Goal: Information Seeking & Learning: Learn about a topic

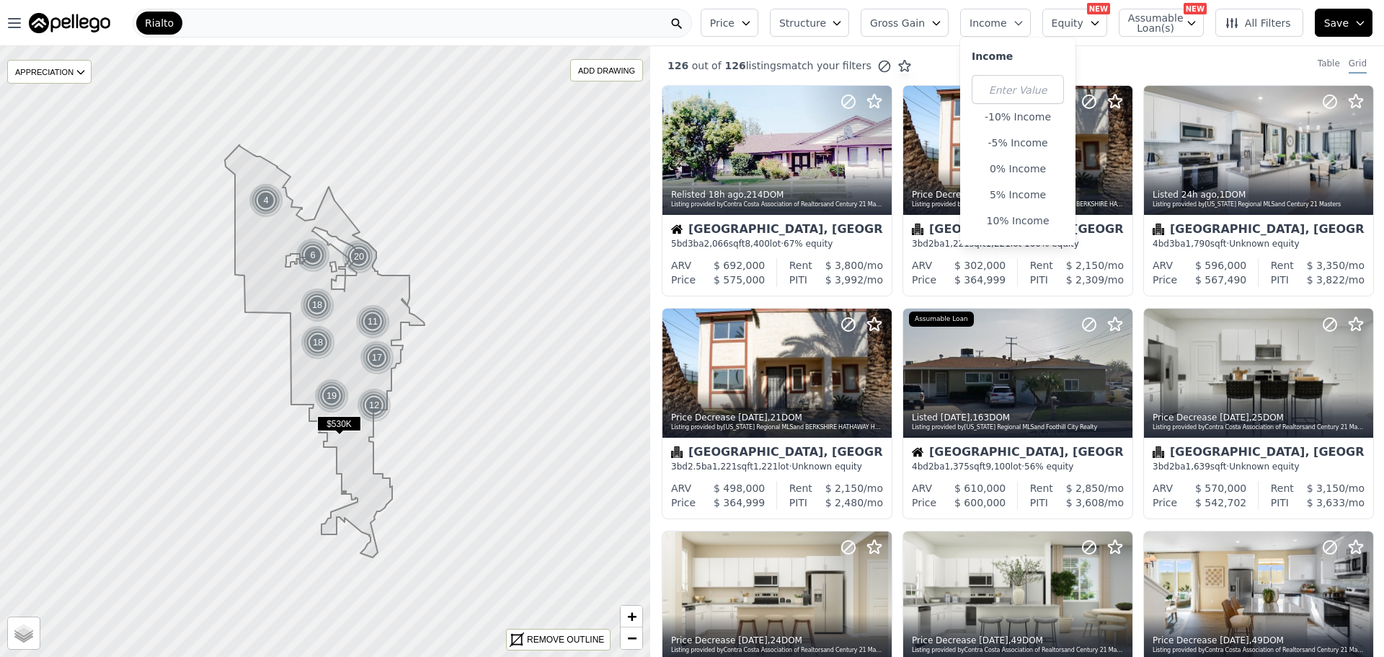
click at [815, 25] on span "Structure" at bounding box center [802, 23] width 46 height 14
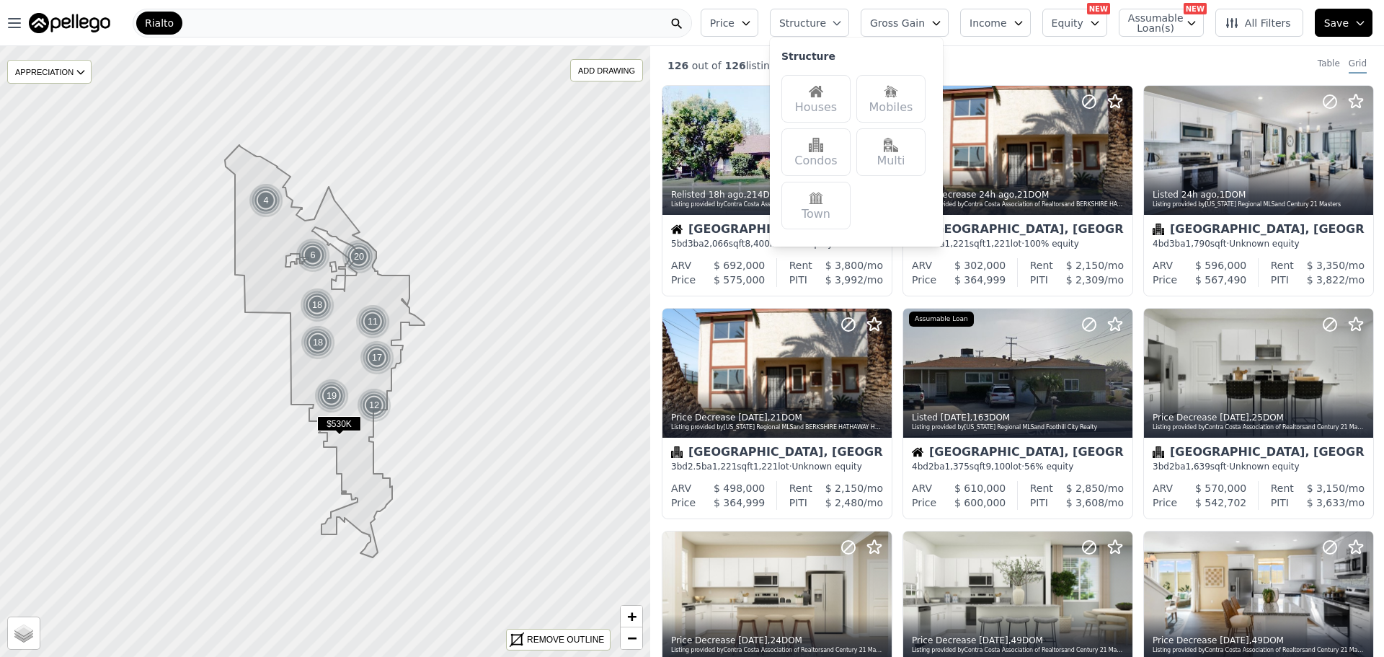
click at [827, 102] on div "Houses" at bounding box center [815, 99] width 69 height 48
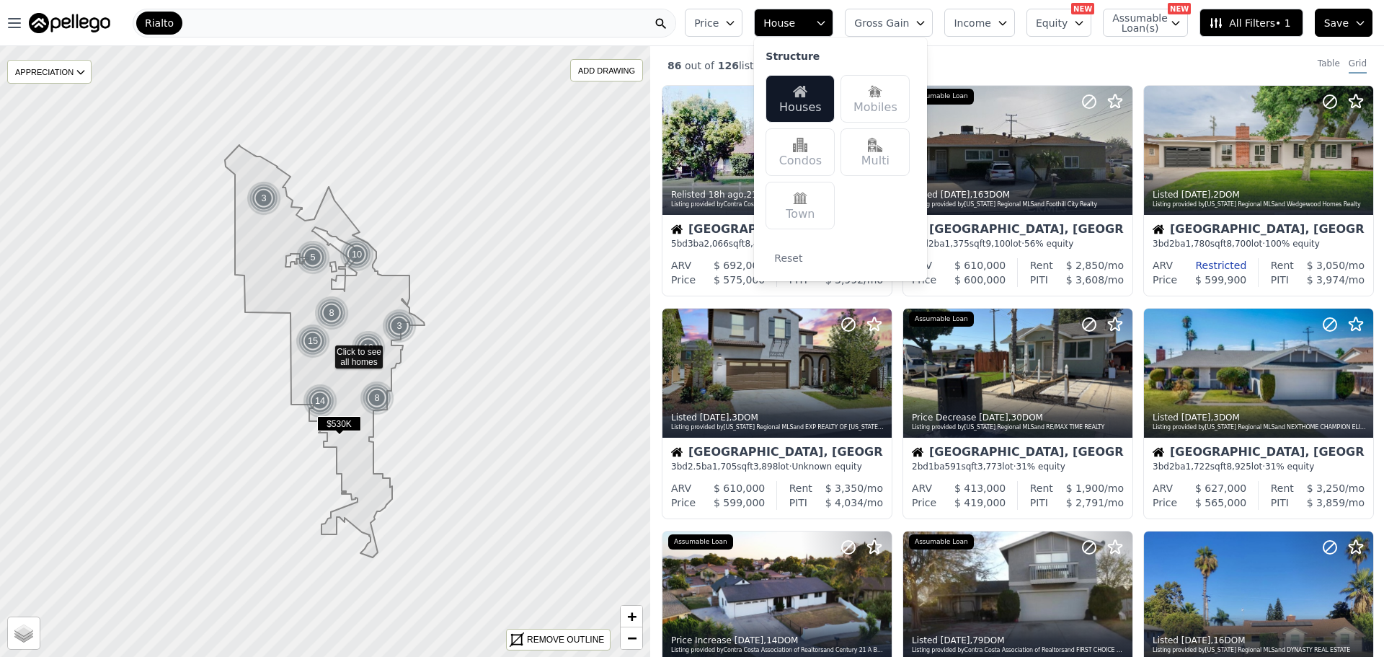
click at [906, 154] on div "Multi" at bounding box center [874, 152] width 69 height 48
click at [812, 108] on div "Houses" at bounding box center [799, 99] width 69 height 48
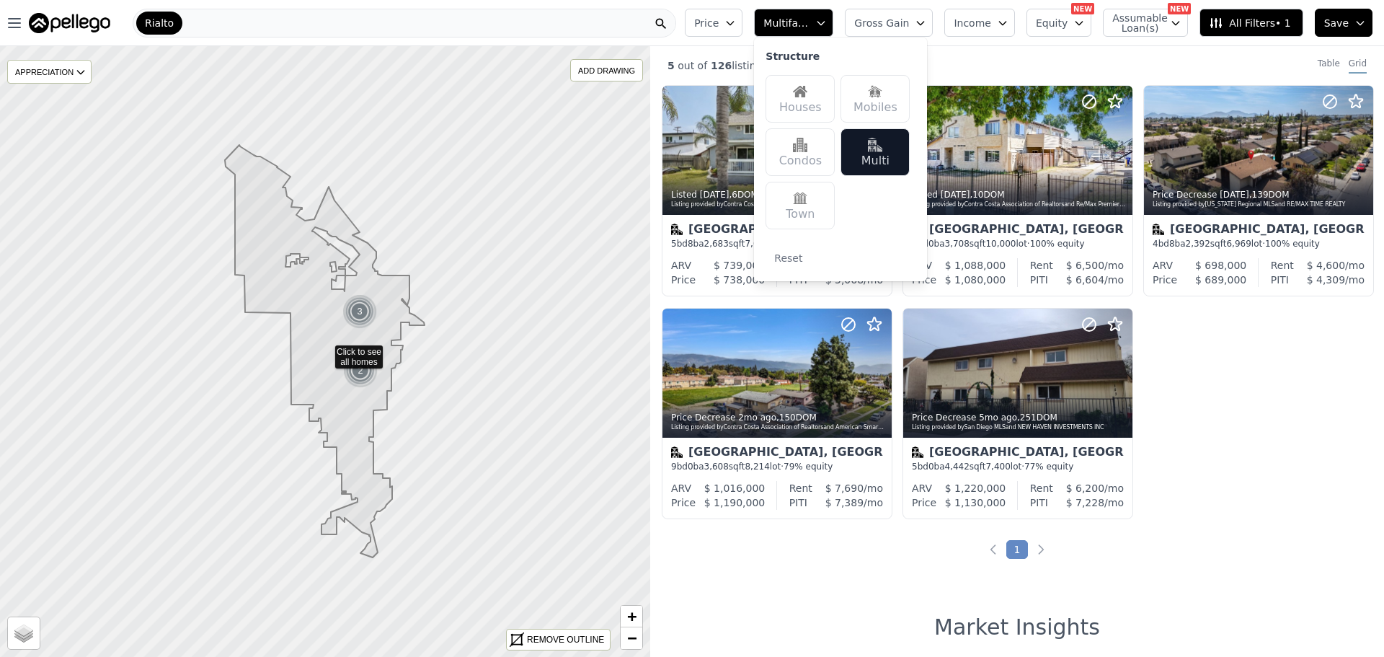
click at [1292, 440] on div "Listed 6d ago , 6 DOM Listing provided by Contra Costa Association of Realtors …" at bounding box center [1017, 307] width 734 height 445
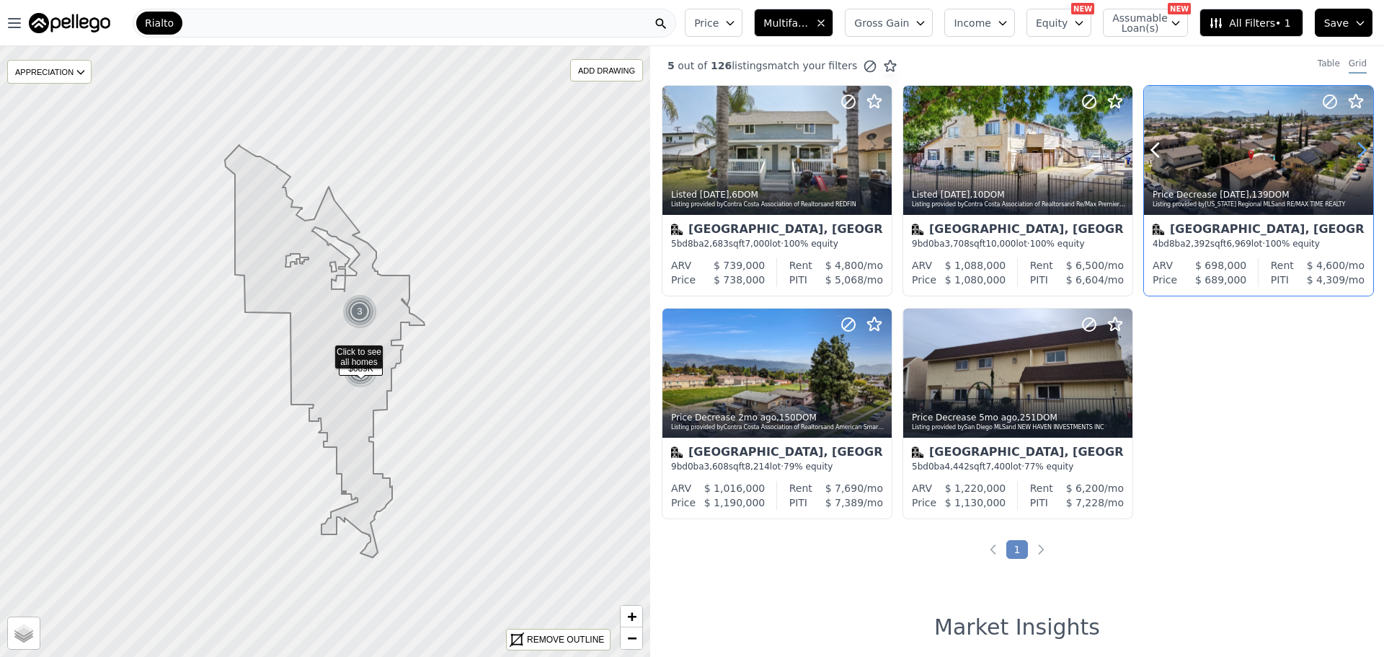
click at [1350, 153] on icon at bounding box center [1361, 149] width 23 height 23
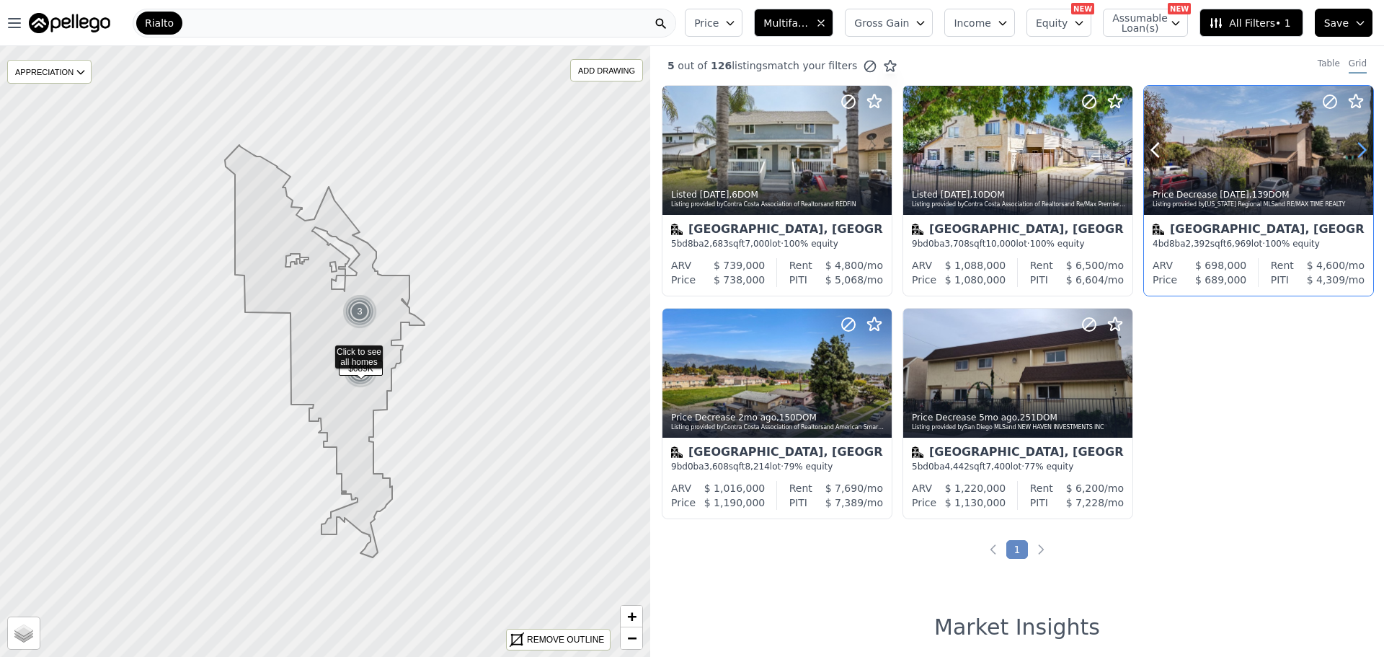
click at [1350, 153] on icon at bounding box center [1361, 149] width 23 height 23
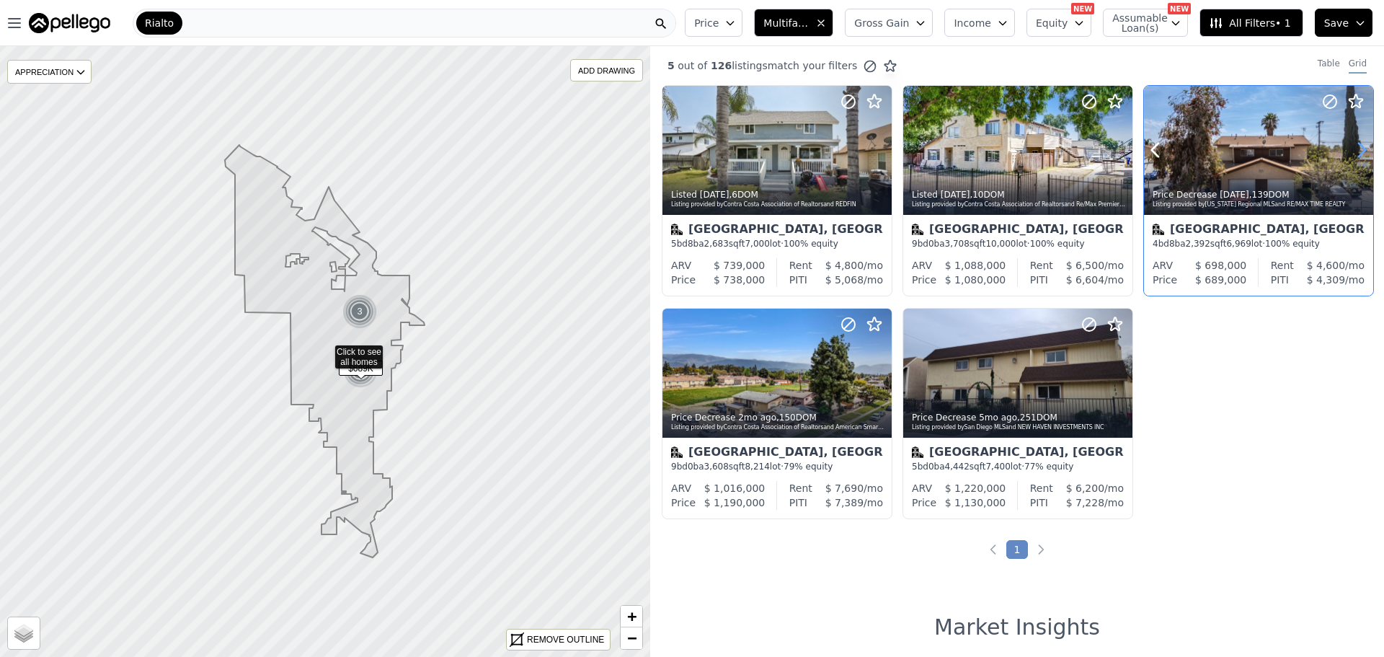
click at [1350, 153] on icon at bounding box center [1361, 149] width 23 height 23
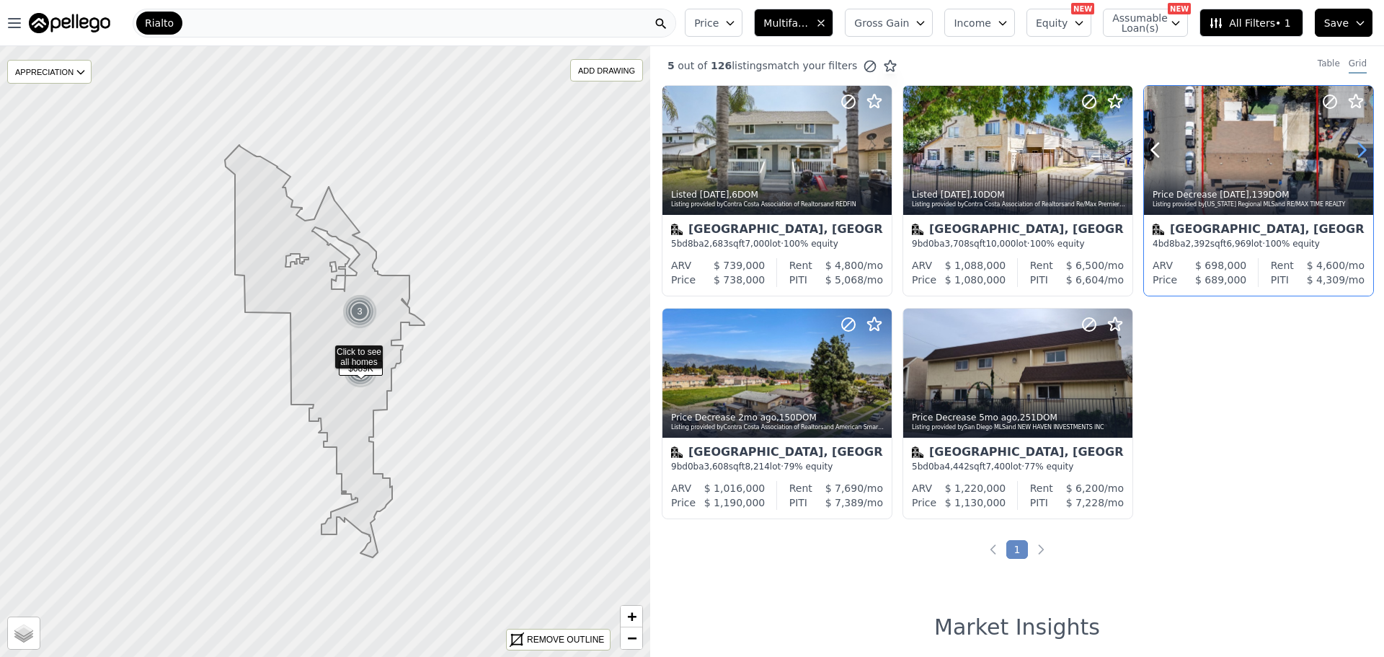
click at [1350, 153] on icon at bounding box center [1361, 149] width 23 height 23
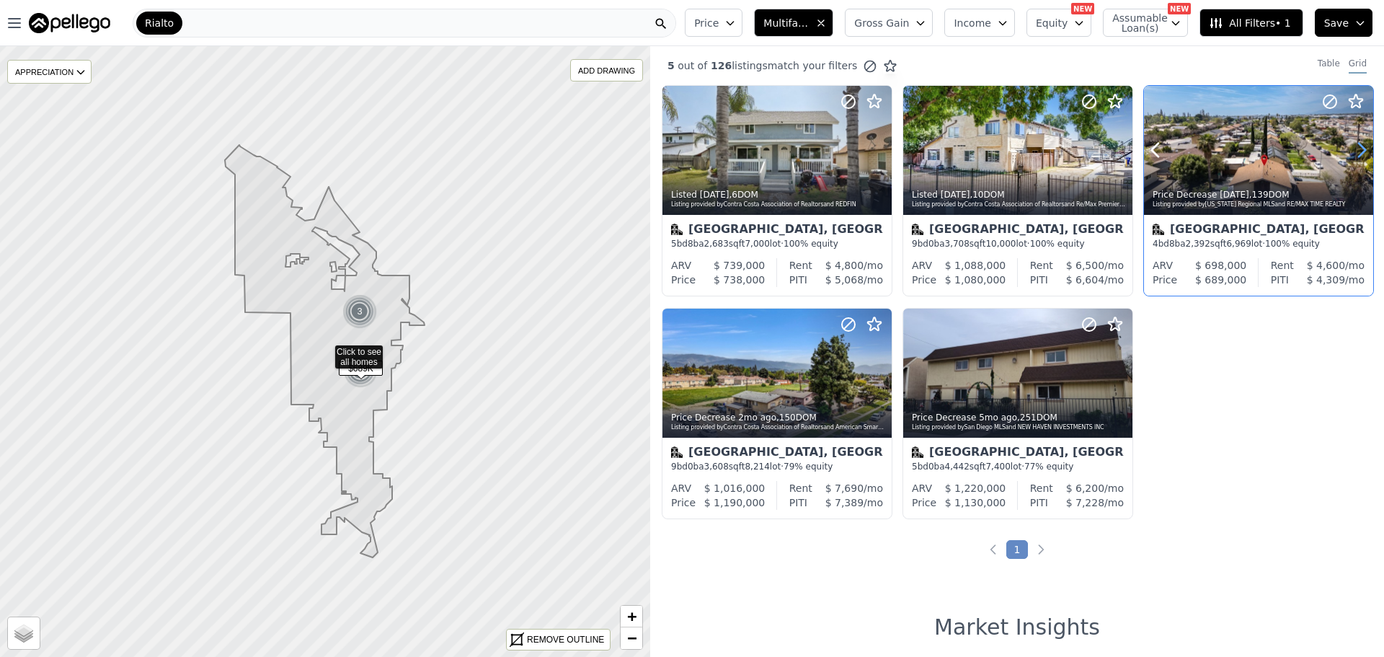
click at [1350, 153] on icon at bounding box center [1361, 149] width 23 height 23
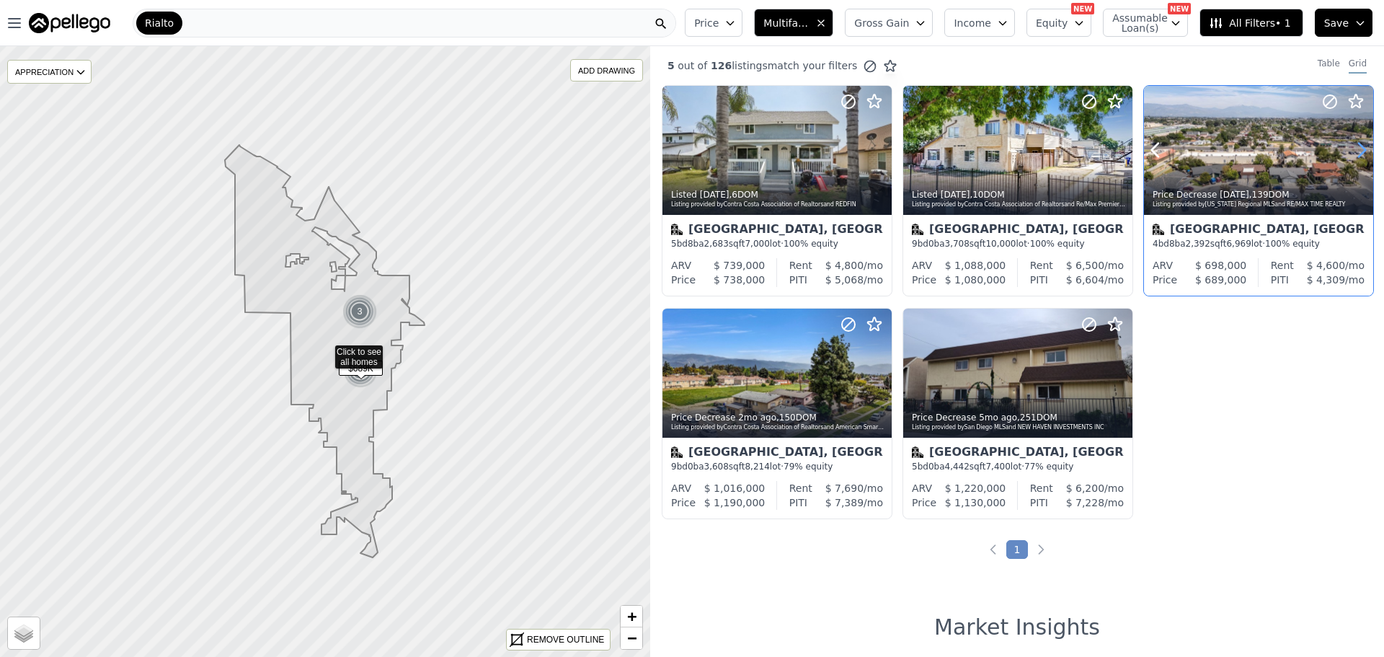
click at [1350, 153] on icon at bounding box center [1361, 149] width 23 height 23
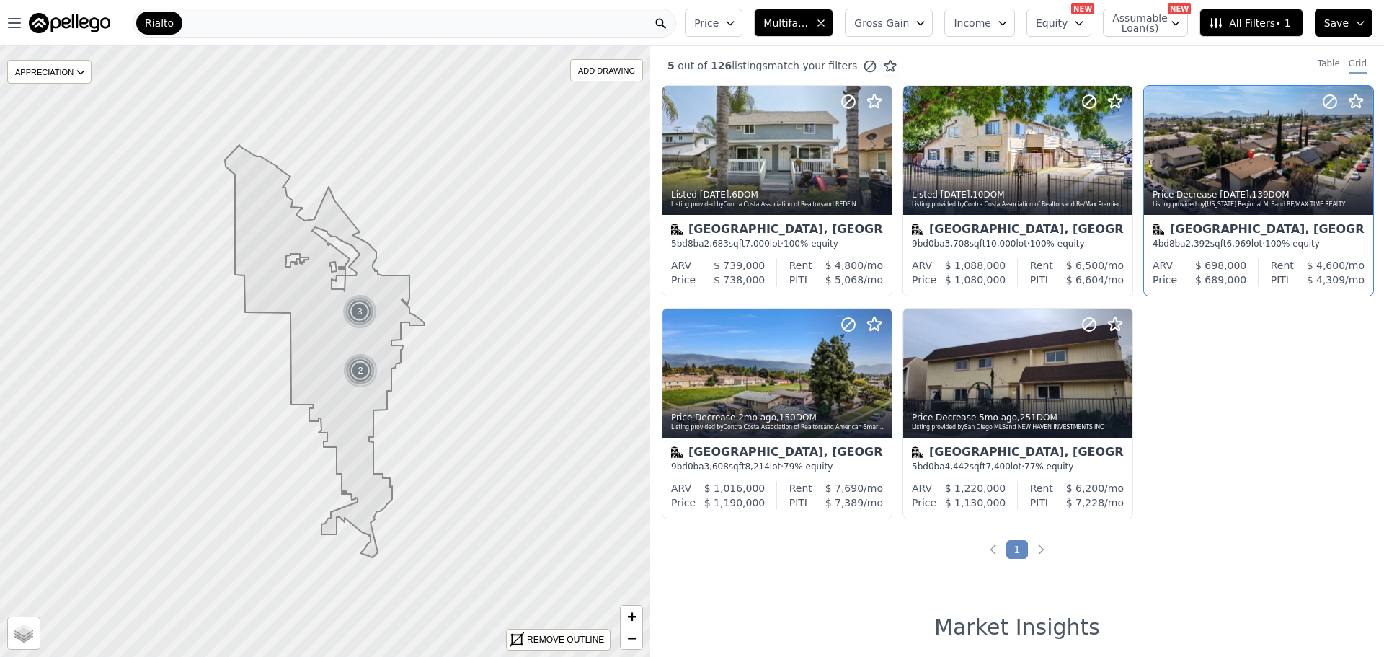
click at [809, 23] on span "Multifamily" at bounding box center [786, 23] width 46 height 14
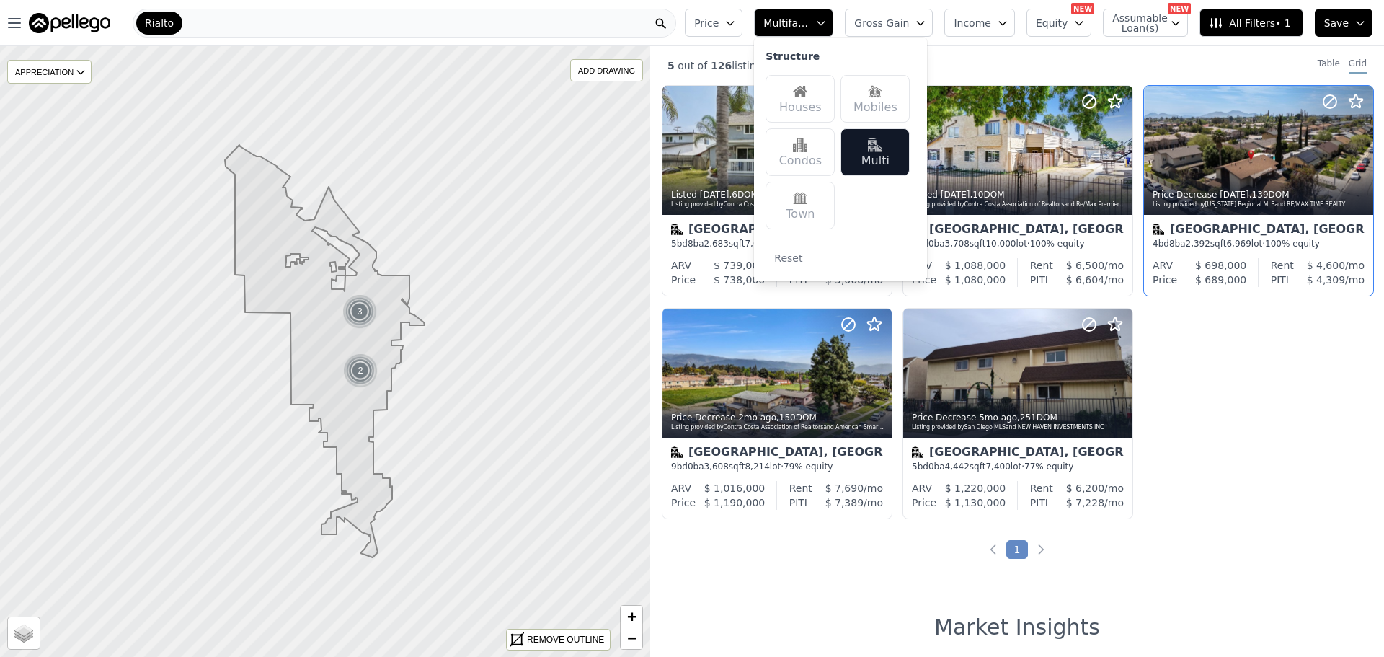
click at [782, 86] on div "Structure Houses Mobiles Condos Multi Town Reset" at bounding box center [840, 159] width 173 height 244
click at [809, 86] on div "Houses" at bounding box center [799, 99] width 69 height 48
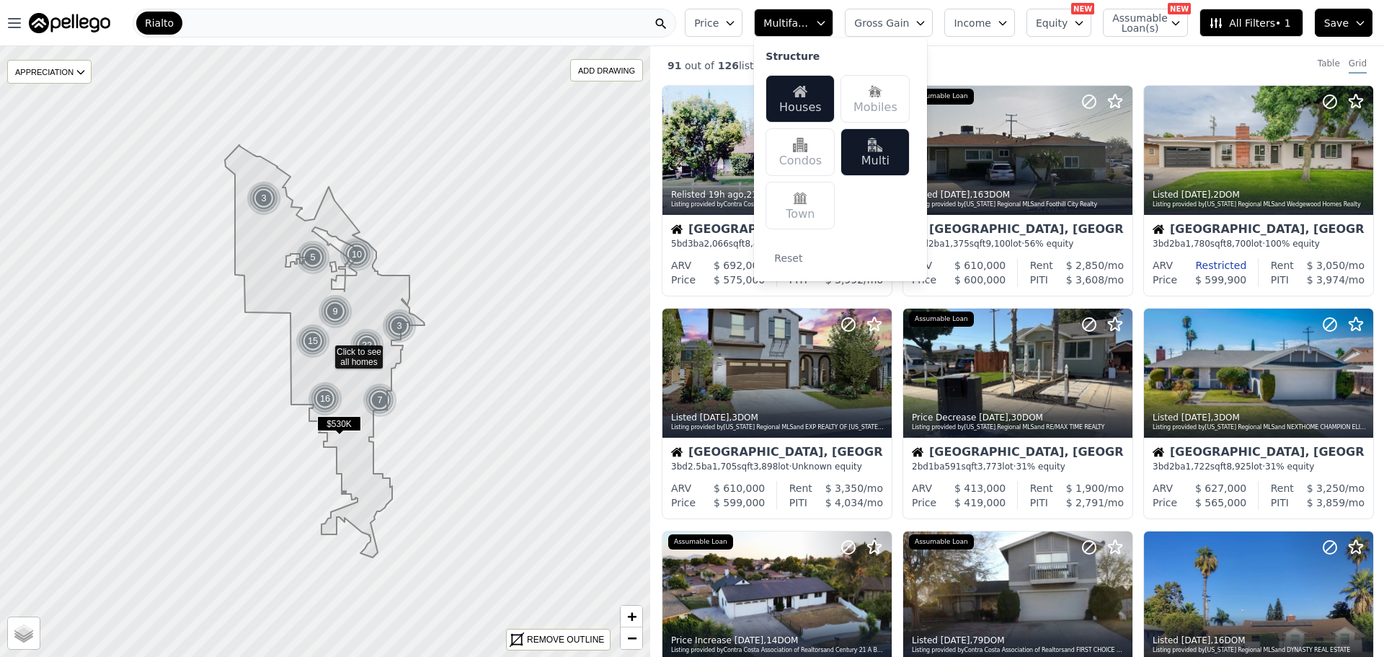
click at [910, 158] on div "Multi" at bounding box center [874, 152] width 69 height 48
click at [1067, 20] on span "Equity" at bounding box center [1052, 23] width 32 height 14
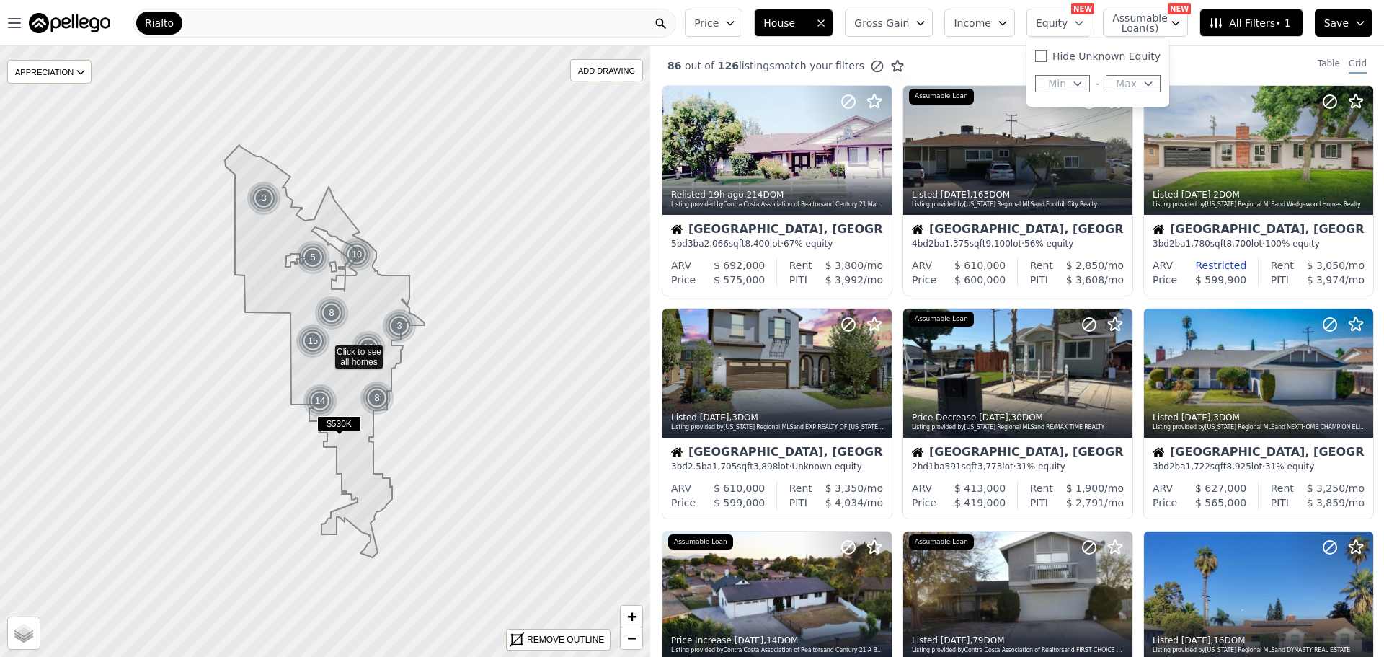
click at [980, 19] on span "Income" at bounding box center [972, 23] width 37 height 14
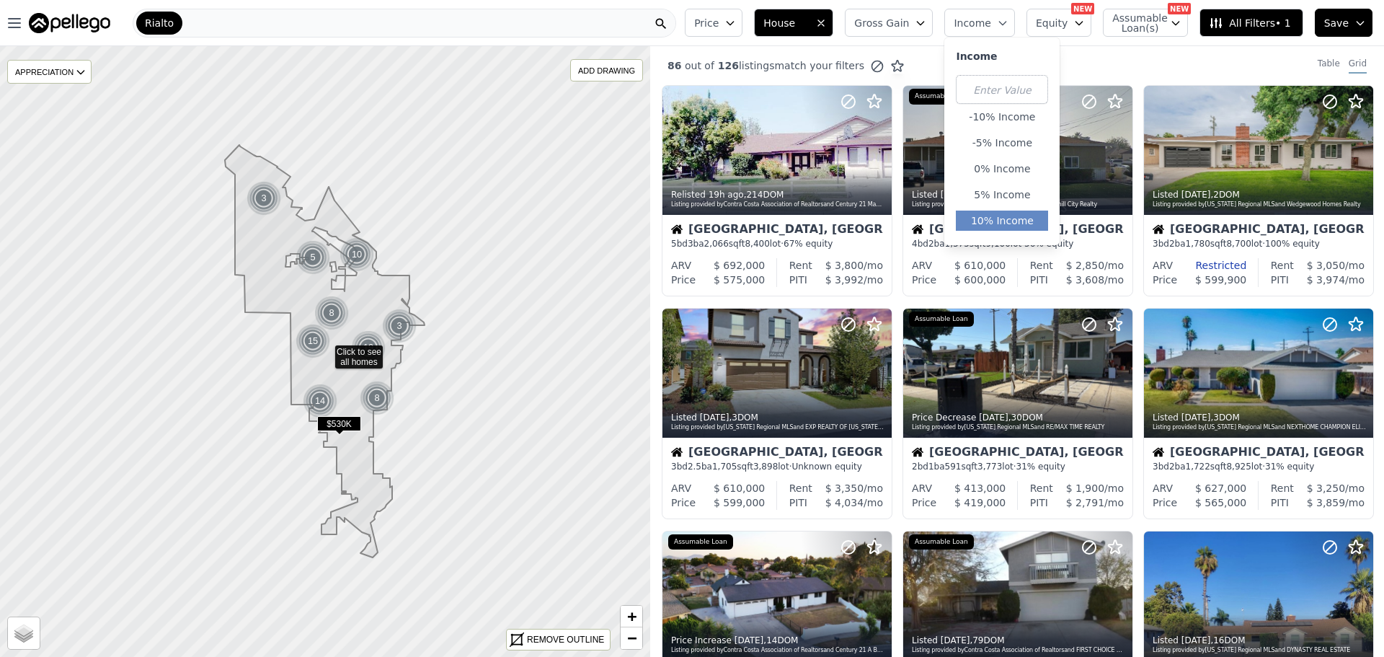
click at [993, 213] on button "10% Income" at bounding box center [1002, 220] width 92 height 20
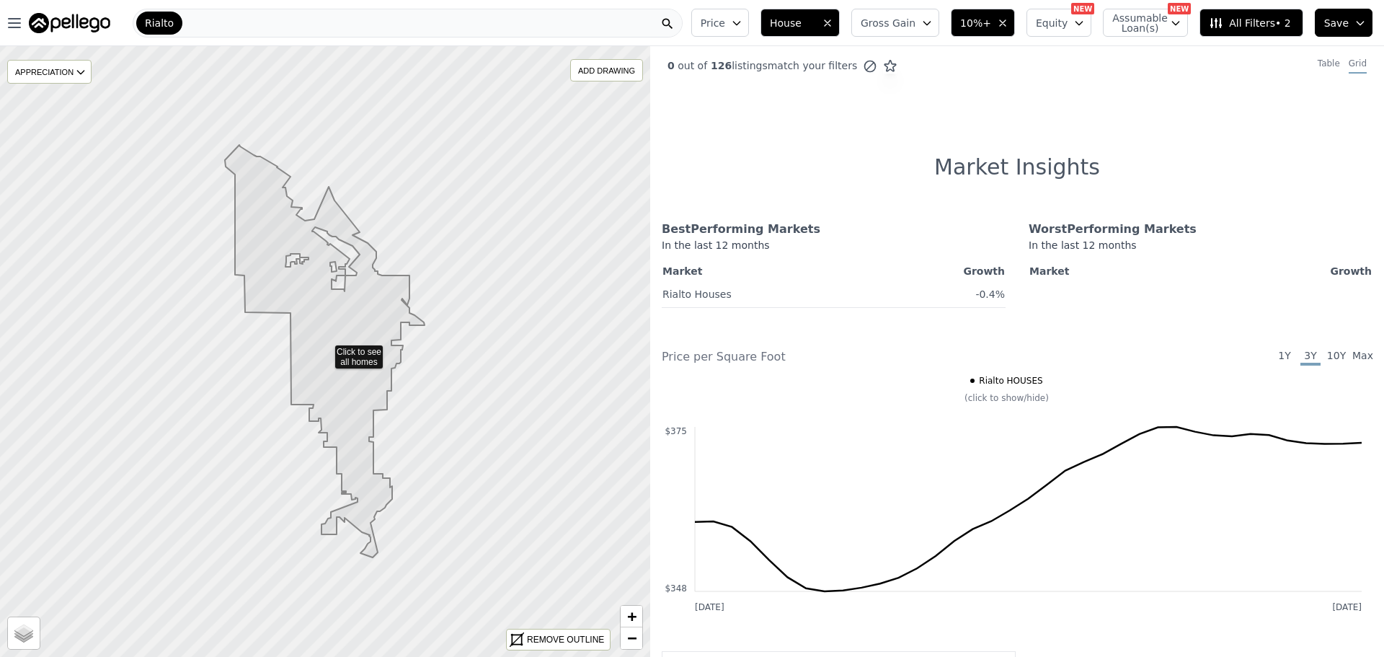
click at [806, 27] on span "House" at bounding box center [793, 23] width 46 height 14
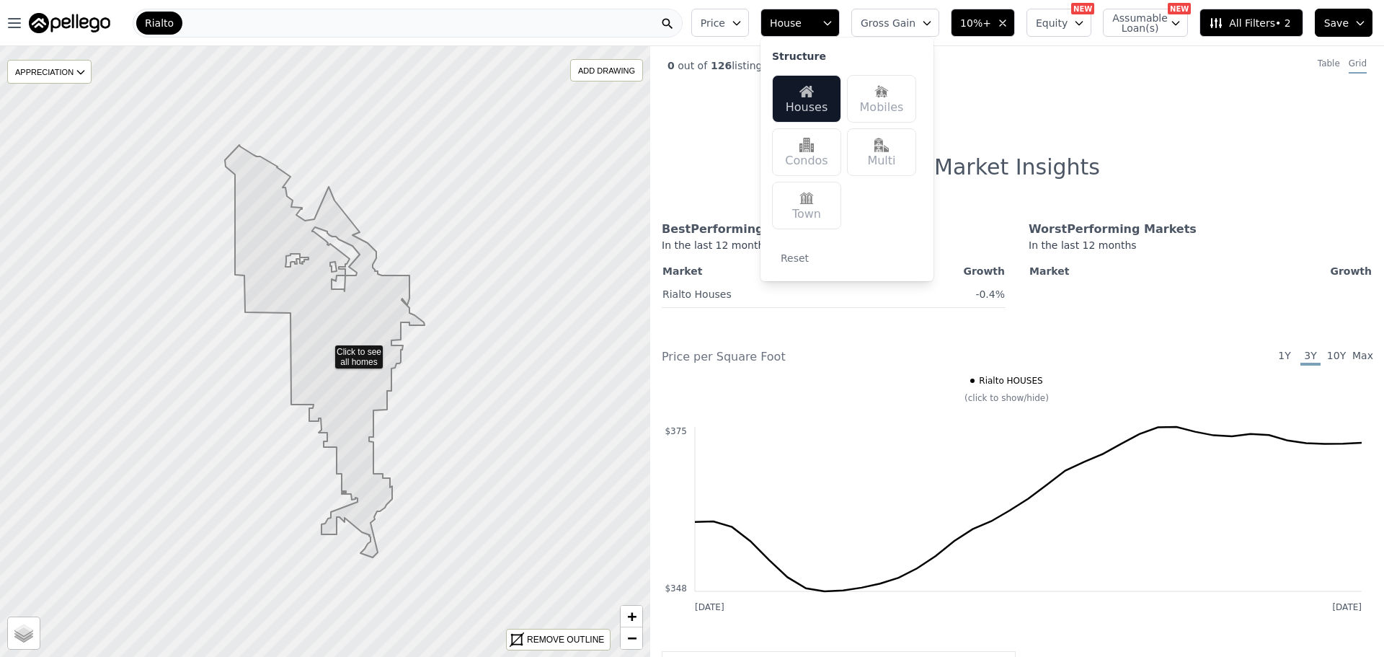
click at [897, 155] on div "Multi" at bounding box center [881, 152] width 69 height 48
click at [841, 203] on div "Town" at bounding box center [806, 206] width 69 height 48
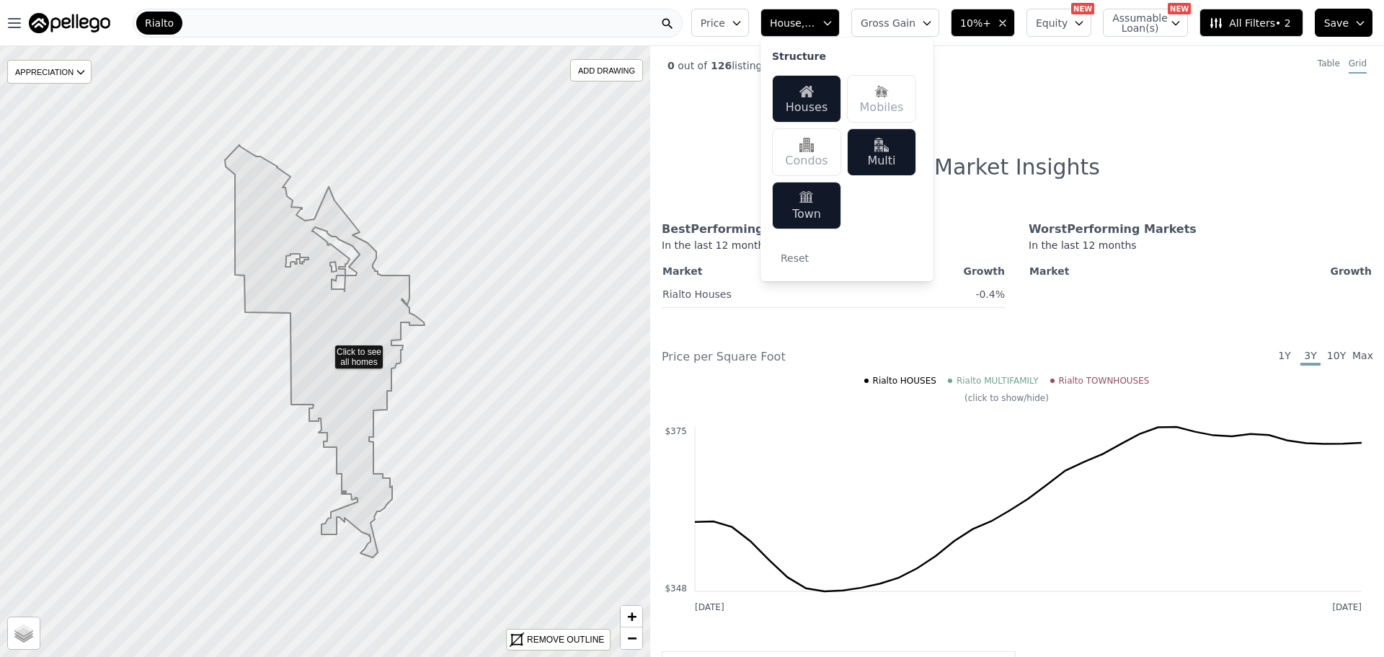
click at [828, 158] on div "Condos" at bounding box center [806, 152] width 69 height 48
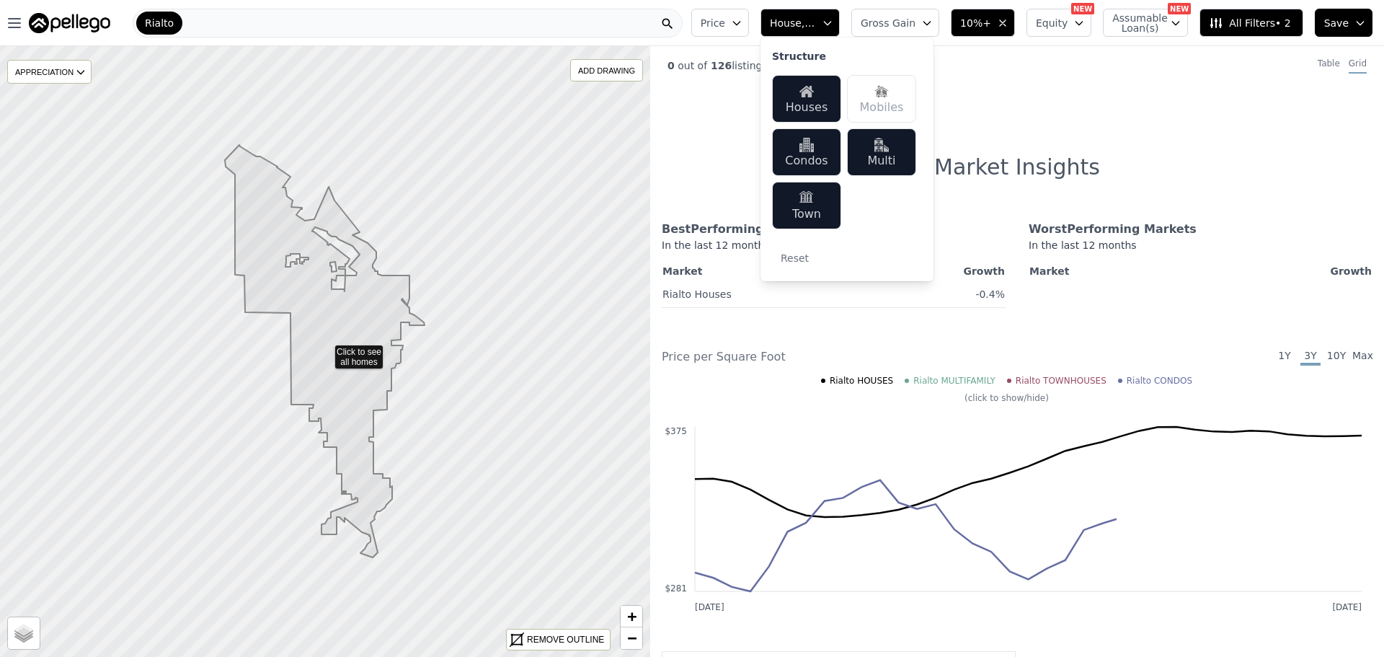
click at [1064, 105] on div "0 out of 126 listings match your filters Table Grid Market Insights Best Perfor…" at bounding box center [1017, 374] width 734 height 657
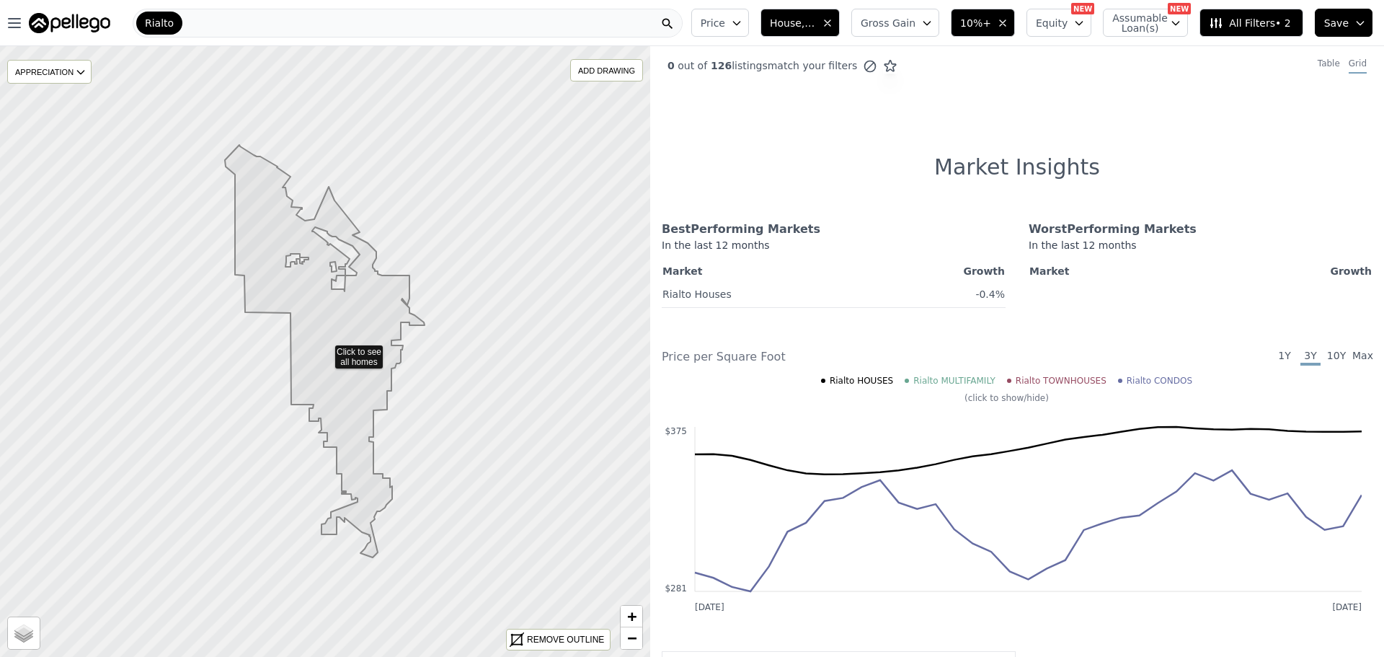
click at [991, 21] on span "10%+" at bounding box center [975, 23] width 31 height 14
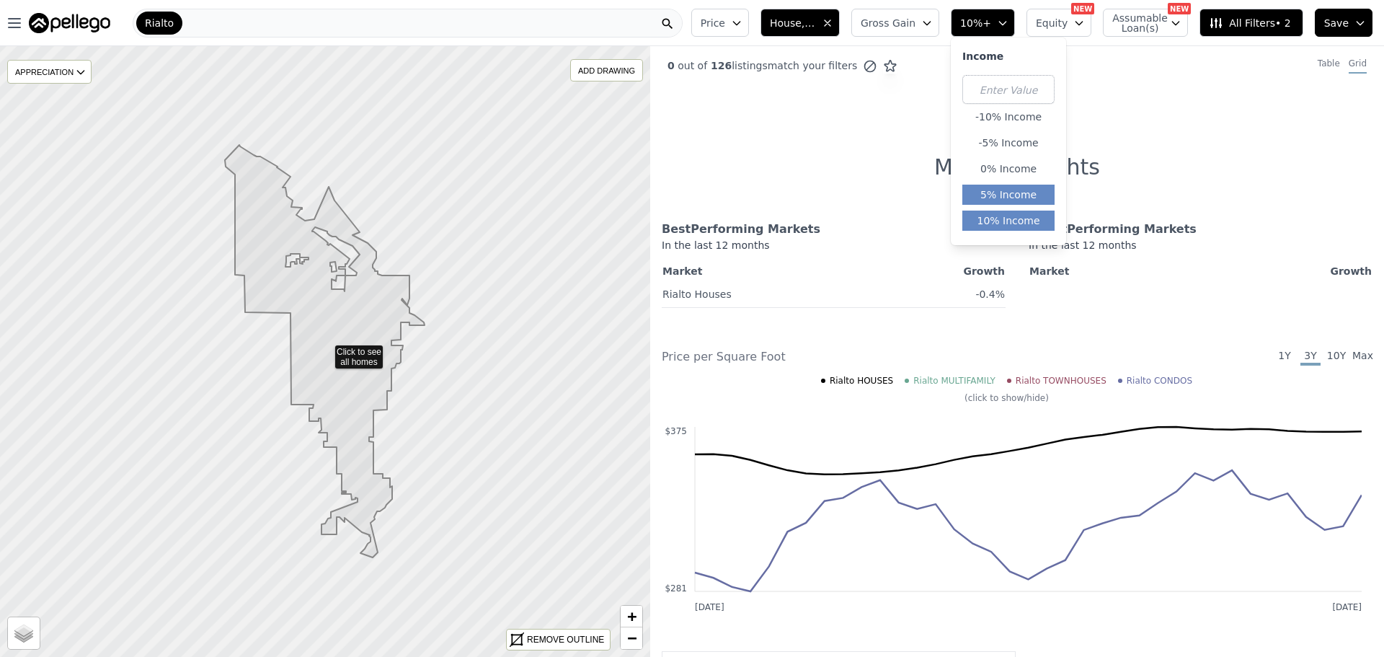
click at [1012, 192] on button "5% Income" at bounding box center [1008, 195] width 92 height 20
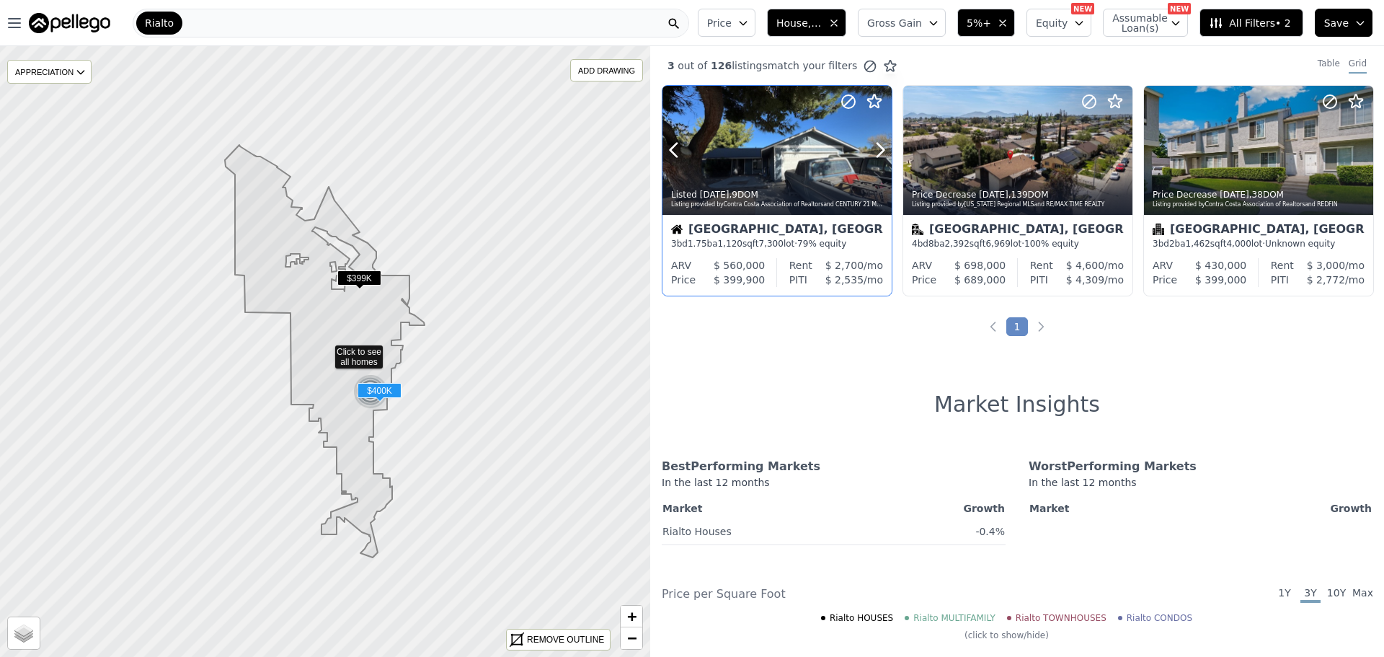
click at [764, 186] on div "Listed 1w ago , 9 DOM Listing provided by Contra Costa Association of Realtors …" at bounding box center [776, 197] width 229 height 35
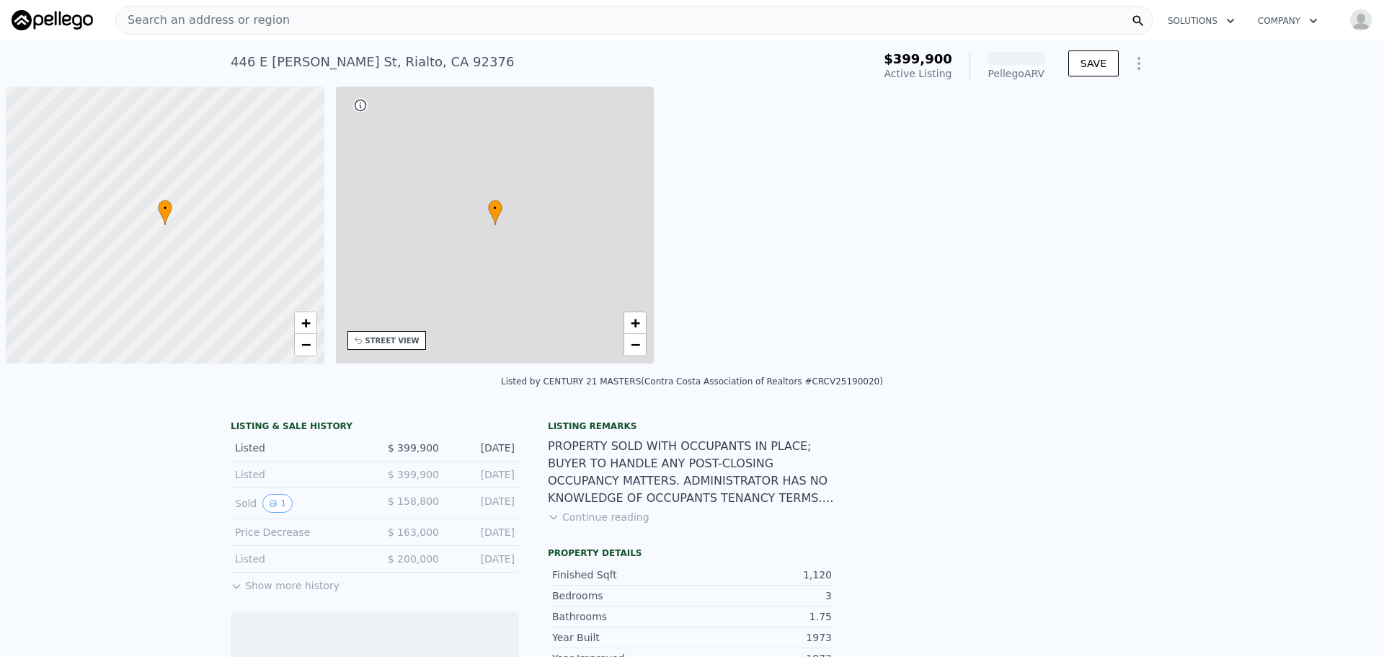
scroll to position [0, 6]
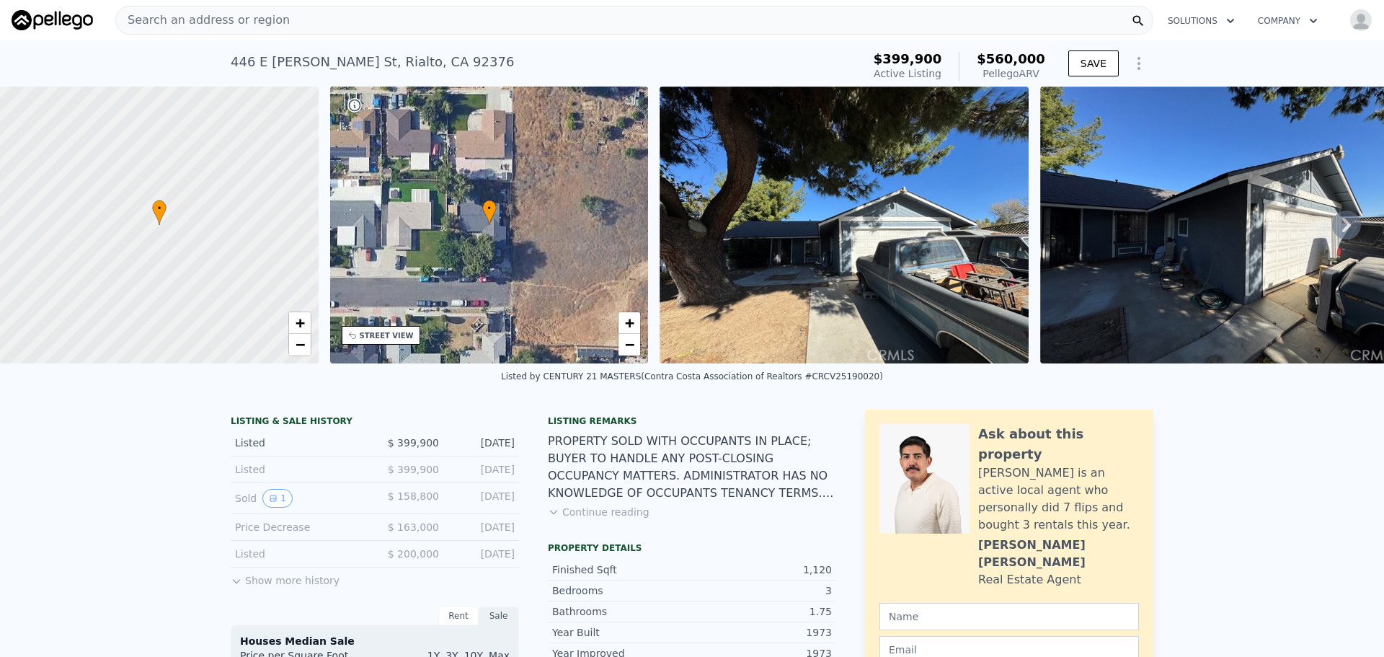
click at [614, 519] on button "Continue reading" at bounding box center [599, 512] width 102 height 14
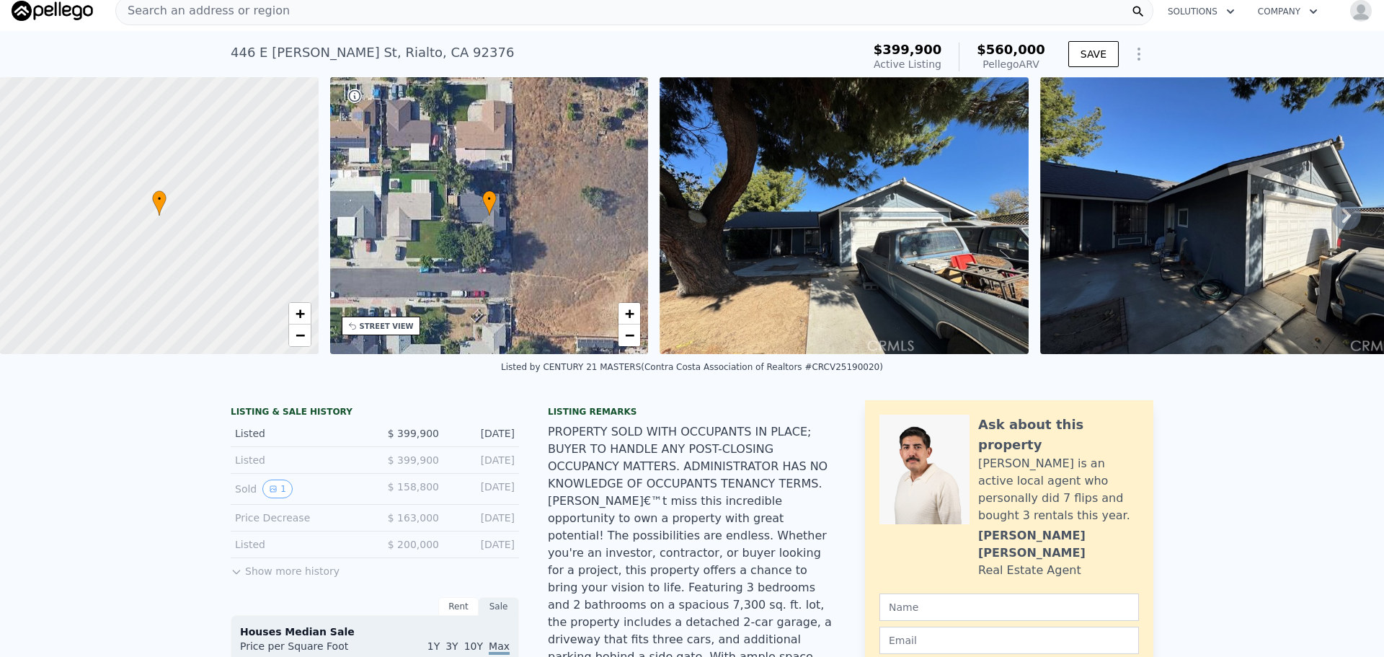
scroll to position [5, 0]
